Goal: Understand process/instructions

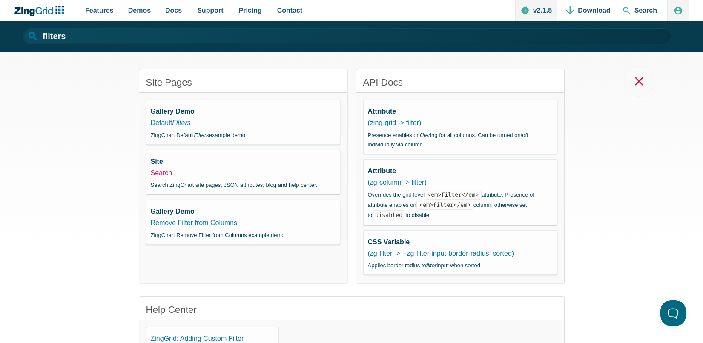
click at [163, 172] on link "Search" at bounding box center [162, 172] width 22 height 7
click at [219, 224] on link "Remove Filter from Columns" at bounding box center [194, 222] width 87 height 7
type input "Remove Filter from Columns"
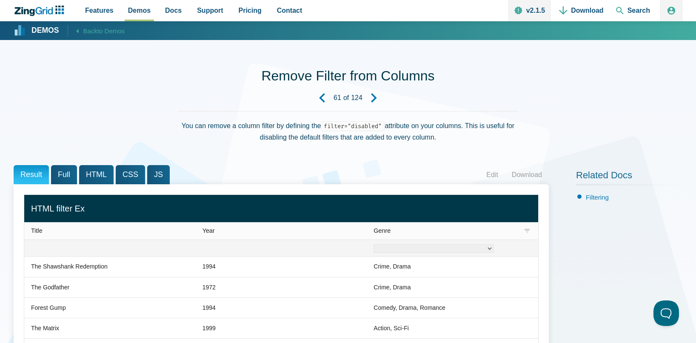
click at [452, 249] on select "Crime Drama Romance Sci-Fi Western Mystery Thriller" at bounding box center [434, 248] width 120 height 9
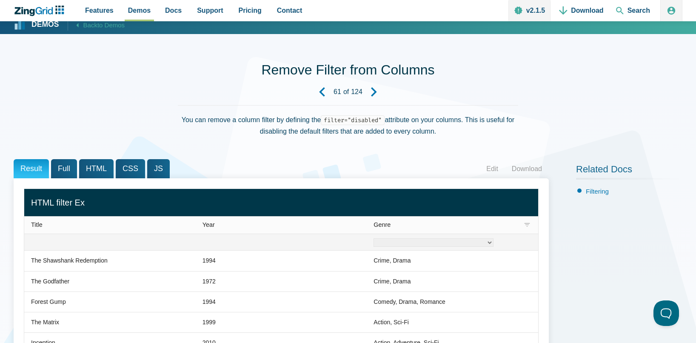
scroll to position [69, 0]
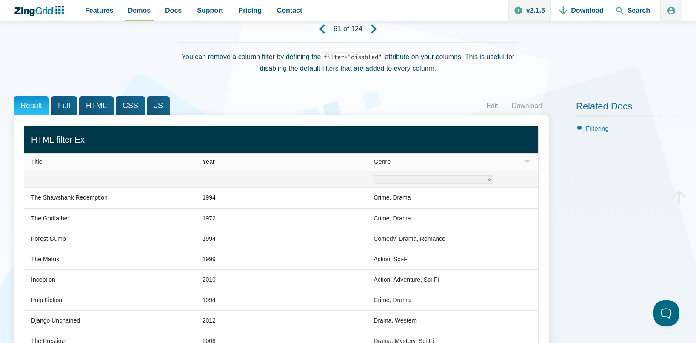
click at [63, 100] on span "Full" at bounding box center [64, 105] width 26 height 19
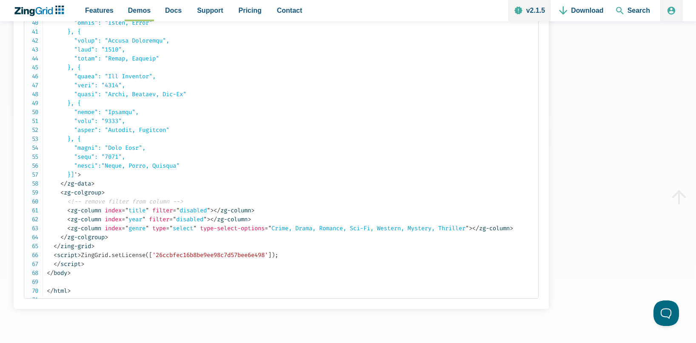
scroll to position [521, 0]
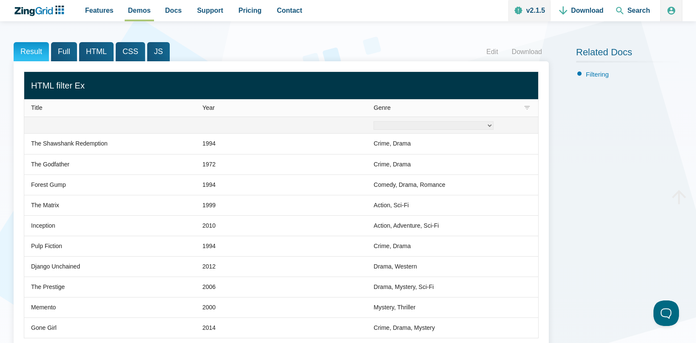
scroll to position [110, 0]
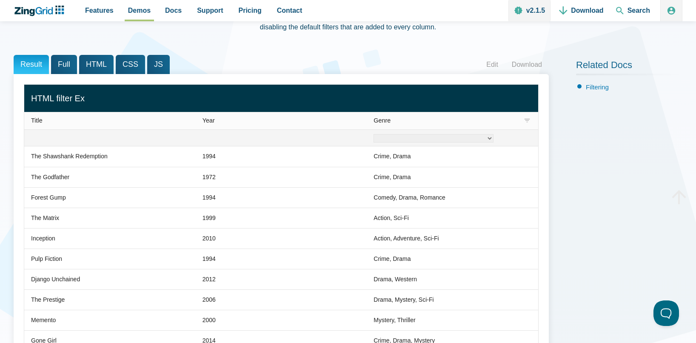
click at [67, 65] on span "Full" at bounding box center [64, 64] width 26 height 19
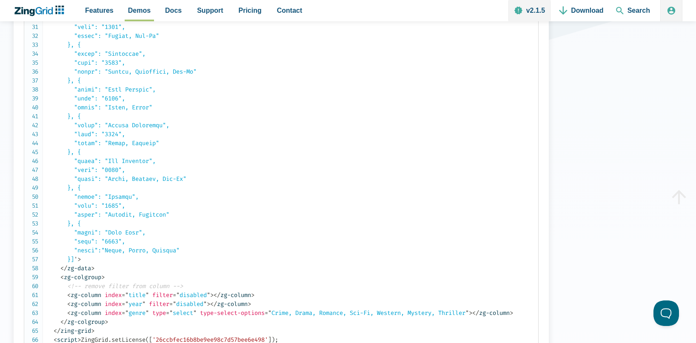
scroll to position [506, 0]
